Goal: Navigation & Orientation: Find specific page/section

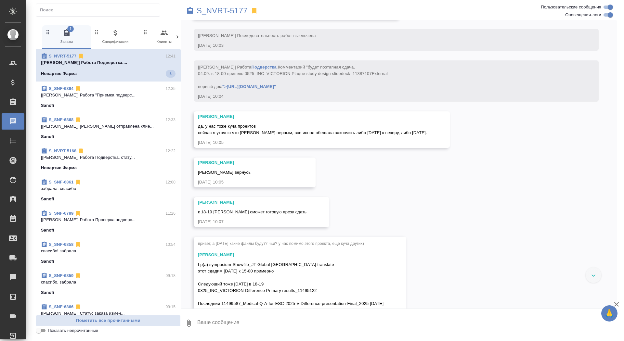
scroll to position [5847, 0]
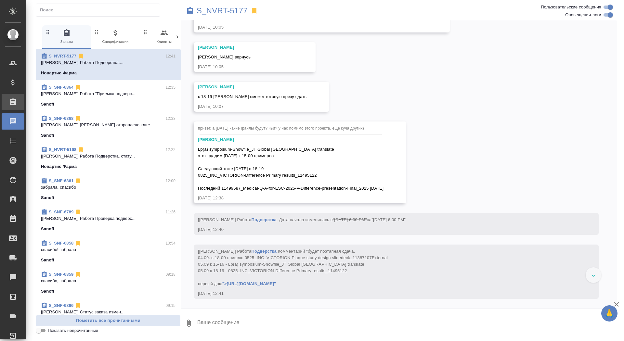
click at [13, 101] on icon at bounding box center [13, 102] width 8 height 8
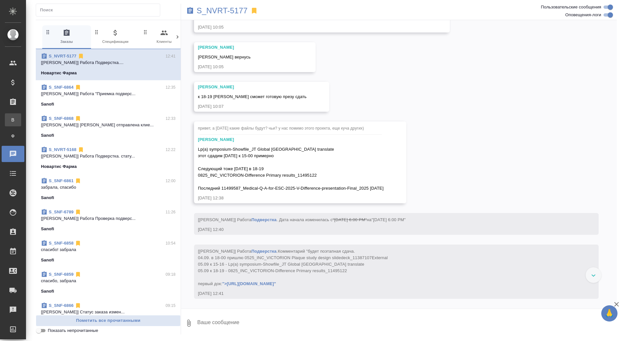
click at [13, 120] on span "В" at bounding box center [13, 120] width 10 height 6
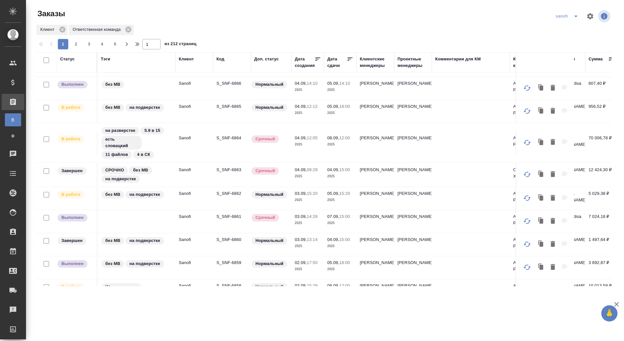
scroll to position [143, 0]
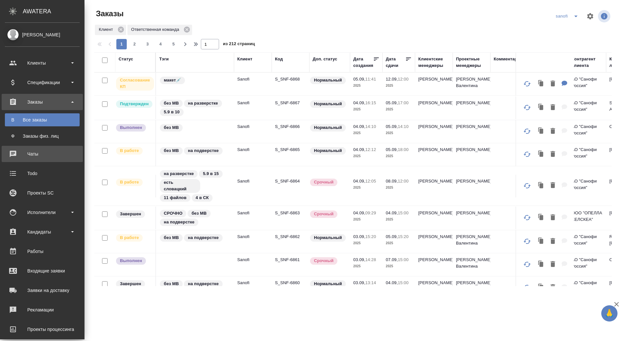
click at [12, 158] on div "Чаты" at bounding box center [42, 154] width 75 height 10
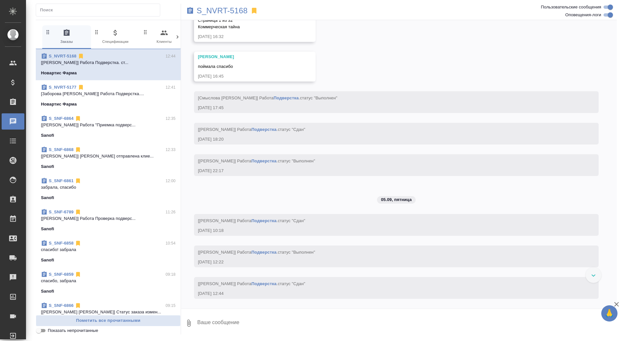
scroll to position [7567, 0]
